Goal: Task Accomplishment & Management: Manage account settings

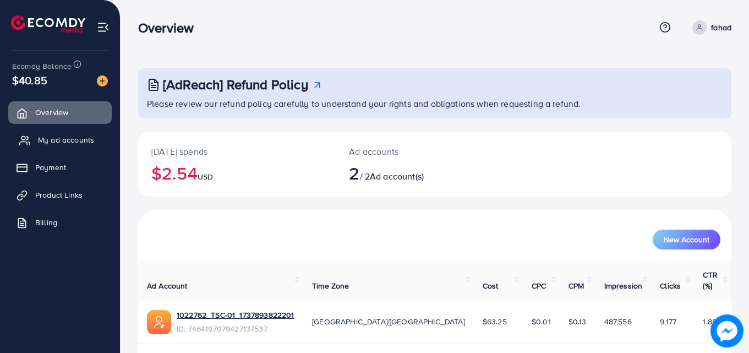
click at [100, 142] on link "My ad accounts" at bounding box center [60, 140] width 104 height 22
click at [49, 138] on span "My ad accounts" at bounding box center [66, 139] width 56 height 11
click at [70, 137] on span "My ad accounts" at bounding box center [66, 139] width 56 height 11
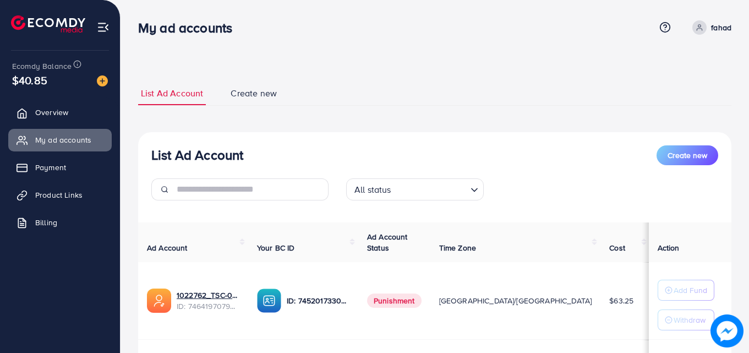
click at [746, 157] on div "List Ad Account Create new List Ad Account Create new All status Loading... Ad …" at bounding box center [435, 248] width 629 height 497
click at [53, 109] on span "Overview" at bounding box center [54, 112] width 33 height 11
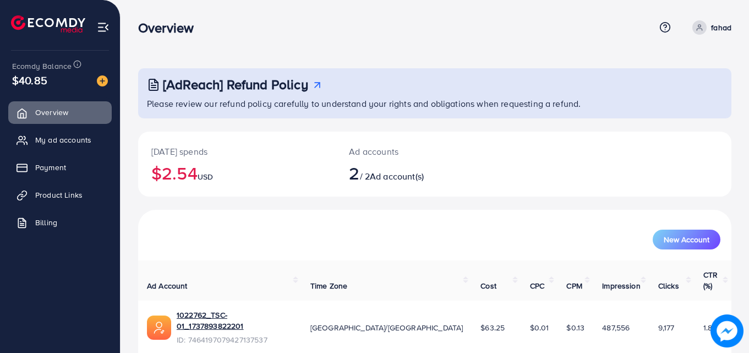
click at [55, 141] on span "My ad accounts" at bounding box center [66, 139] width 56 height 11
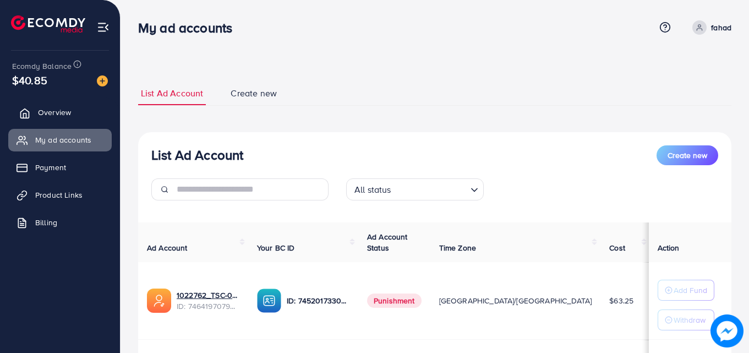
click at [62, 104] on link "Overview" at bounding box center [60, 112] width 104 height 22
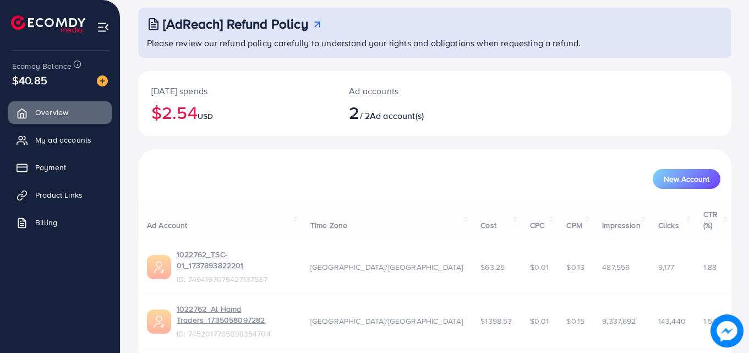
scroll to position [69, 0]
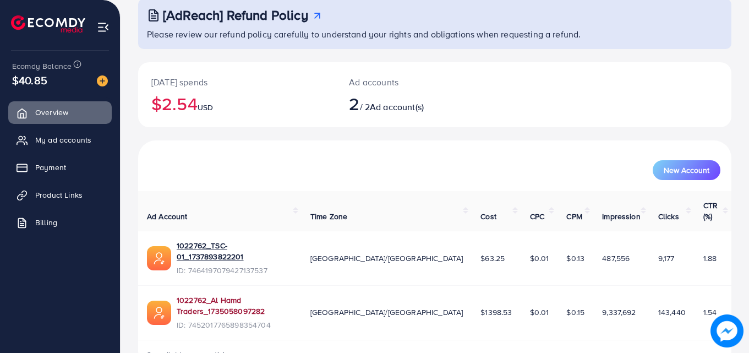
click at [293, 295] on link "1022762_Al Hamd Traders_1735058097282" at bounding box center [235, 306] width 116 height 23
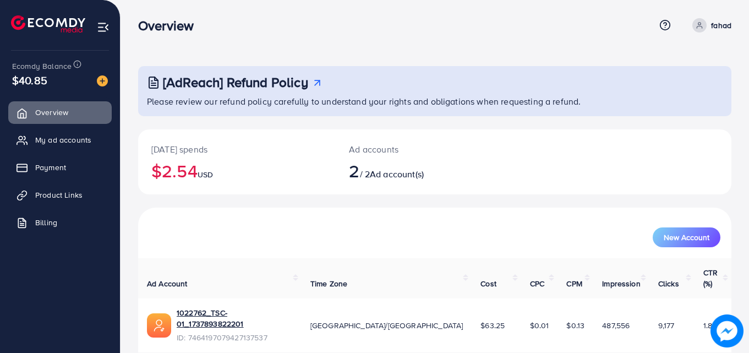
scroll to position [0, 0]
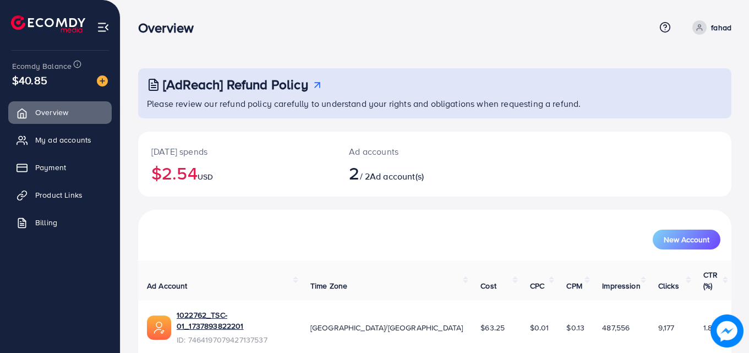
click at [720, 26] on p "fahad" at bounding box center [721, 27] width 20 height 13
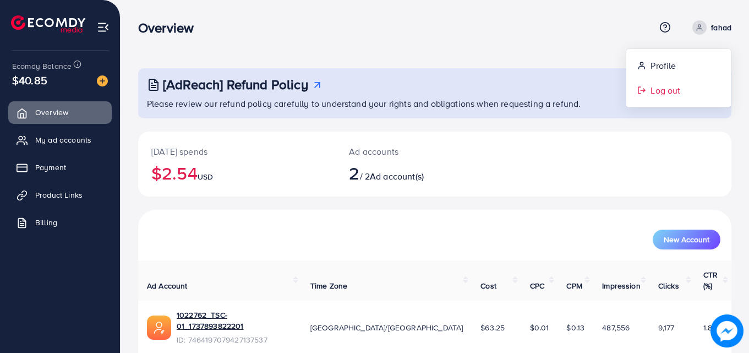
click at [674, 85] on span "Log out" at bounding box center [666, 90] width 30 height 13
